Goal: Task Accomplishment & Management: Complete application form

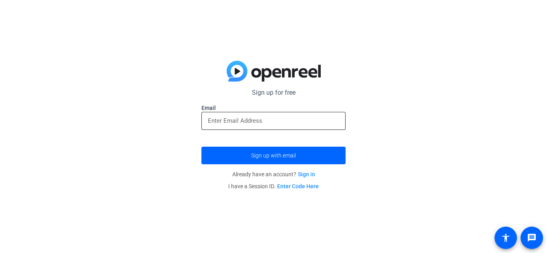
click at [310, 123] on input "email" at bounding box center [273, 121] width 131 height 10
type input "[EMAIL_ADDRESS][DOMAIN_NAME]"
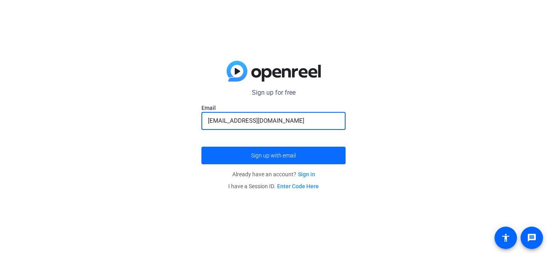
click at [282, 160] on span "submit" at bounding box center [273, 155] width 144 height 19
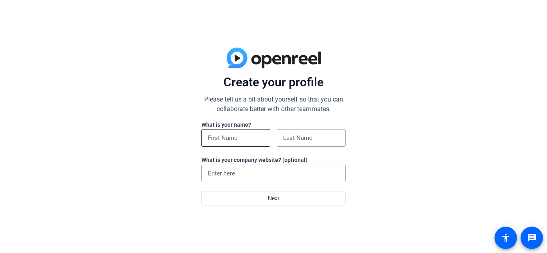
click at [233, 136] on input at bounding box center [236, 138] width 56 height 10
type input "Kaylei"
type input "Hester"
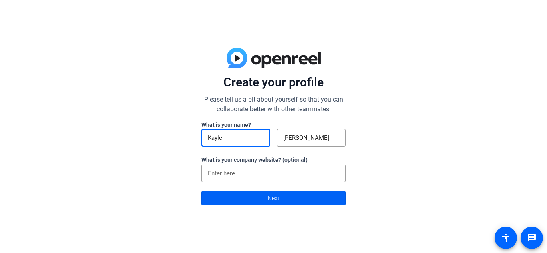
click at [271, 200] on span "Next" at bounding box center [274, 198] width 12 height 15
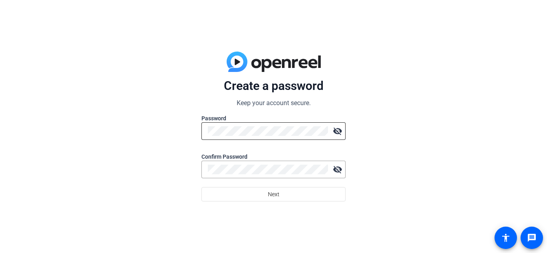
click at [284, 138] on div at bounding box center [268, 131] width 120 height 18
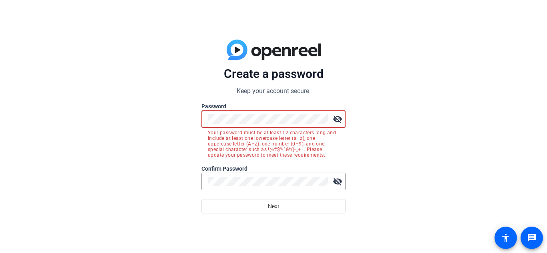
click at [344, 116] on mat-icon "visibility_off" at bounding box center [337, 119] width 16 height 16
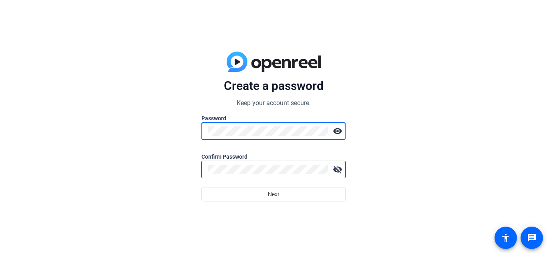
click at [254, 176] on div at bounding box center [268, 170] width 120 height 18
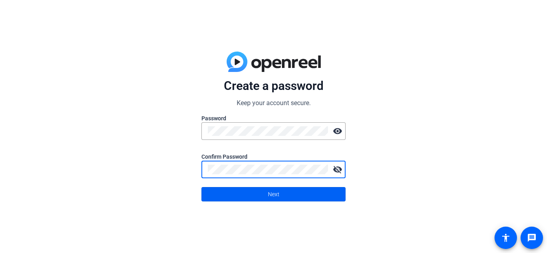
click at [268, 202] on span "Next" at bounding box center [274, 194] width 12 height 15
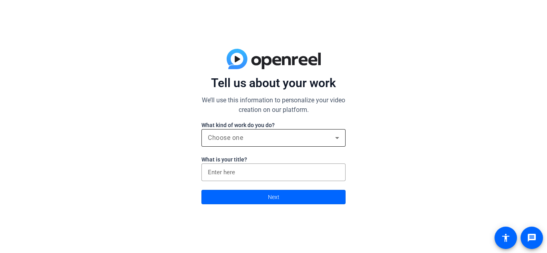
click at [256, 130] on div "Choose one" at bounding box center [273, 138] width 131 height 18
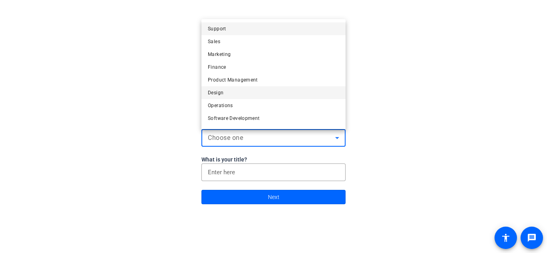
scroll to position [24, 0]
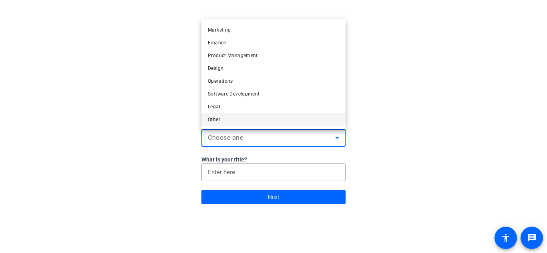
click at [211, 124] on span "Other" at bounding box center [214, 120] width 12 height 10
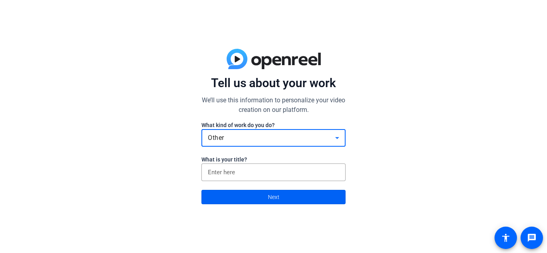
click at [242, 196] on span at bounding box center [273, 197] width 143 height 19
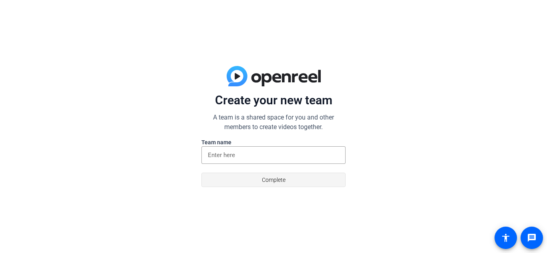
click at [251, 184] on span at bounding box center [273, 179] width 143 height 19
